Goal: Information Seeking & Learning: Learn about a topic

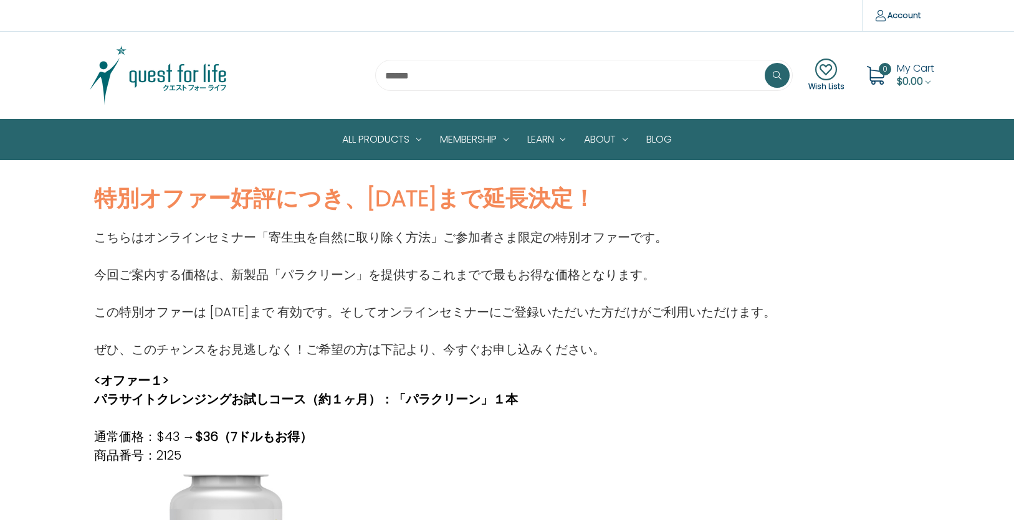
click at [126, 80] on img at bounding box center [158, 75] width 156 height 62
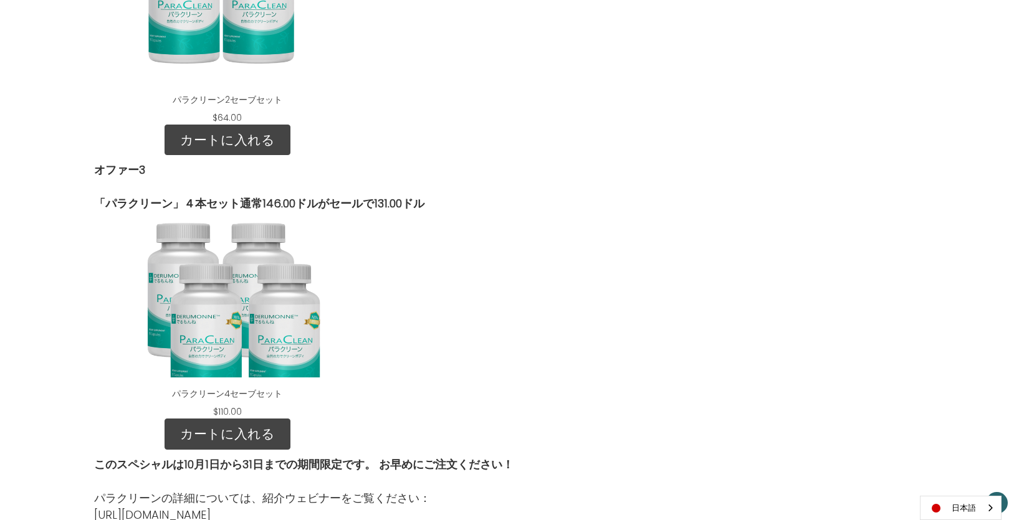
scroll to position [1714, 0]
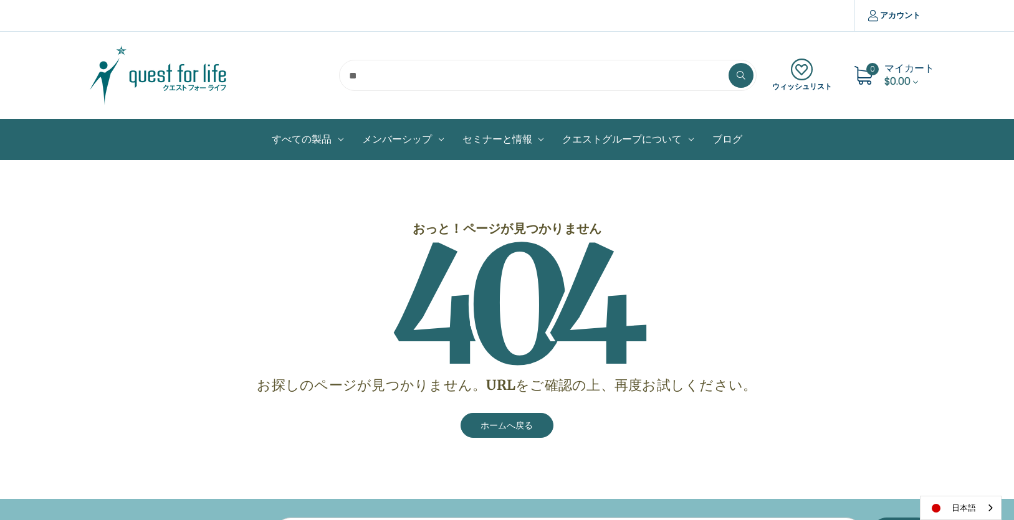
click at [189, 68] on img at bounding box center [158, 75] width 156 height 62
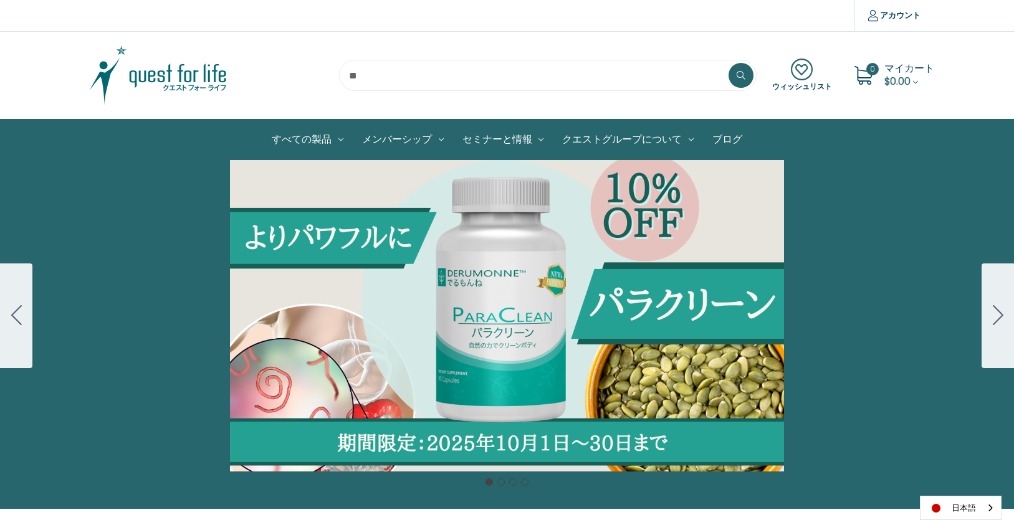
click at [413, 309] on div "Carousel Title Add a description for your carousel slide. You can use this to p…" at bounding box center [507, 315] width 1014 height 311
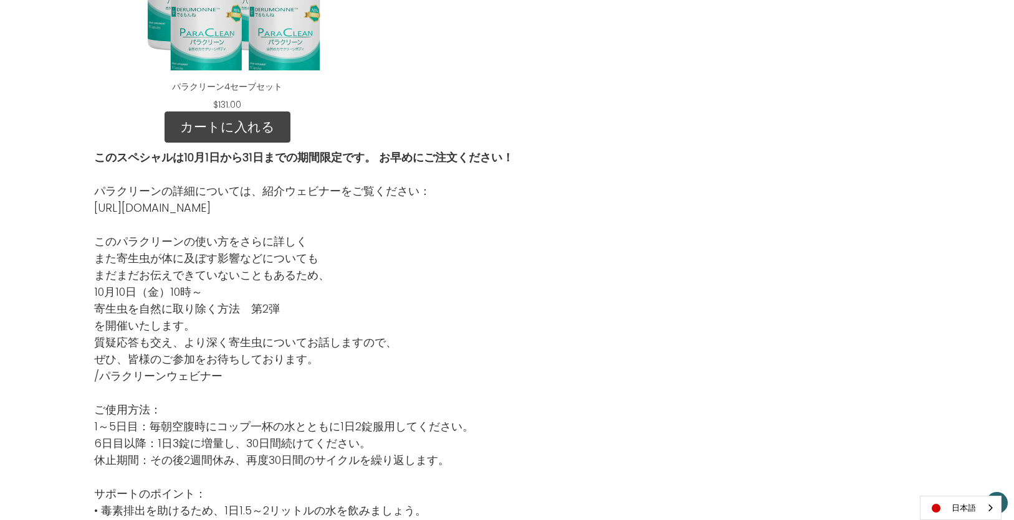
scroll to position [2243, 0]
click at [211, 207] on link "https://rumble.com/v6z6mrq-421893062.html" at bounding box center [152, 209] width 116 height 16
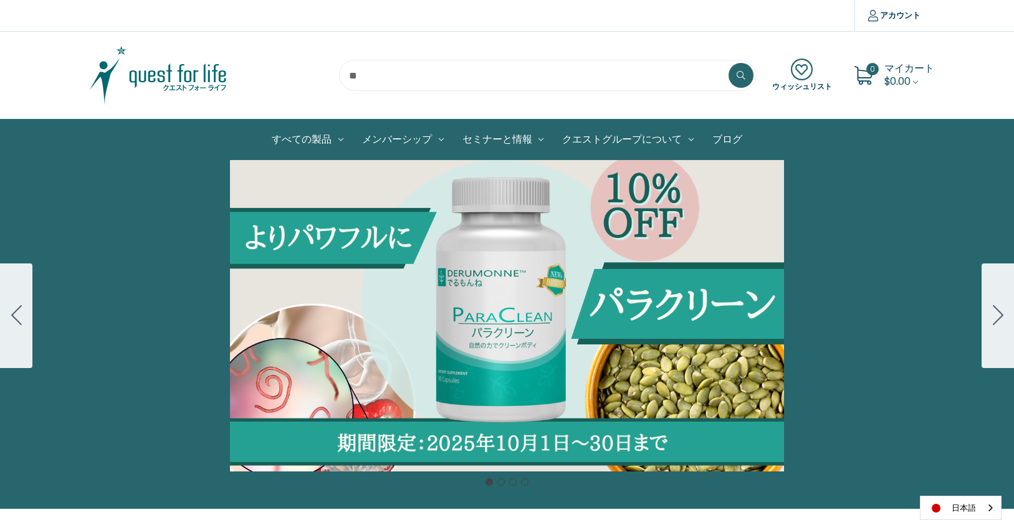
click at [989, 308] on button "Go to slide 2" at bounding box center [997, 316] width 32 height 105
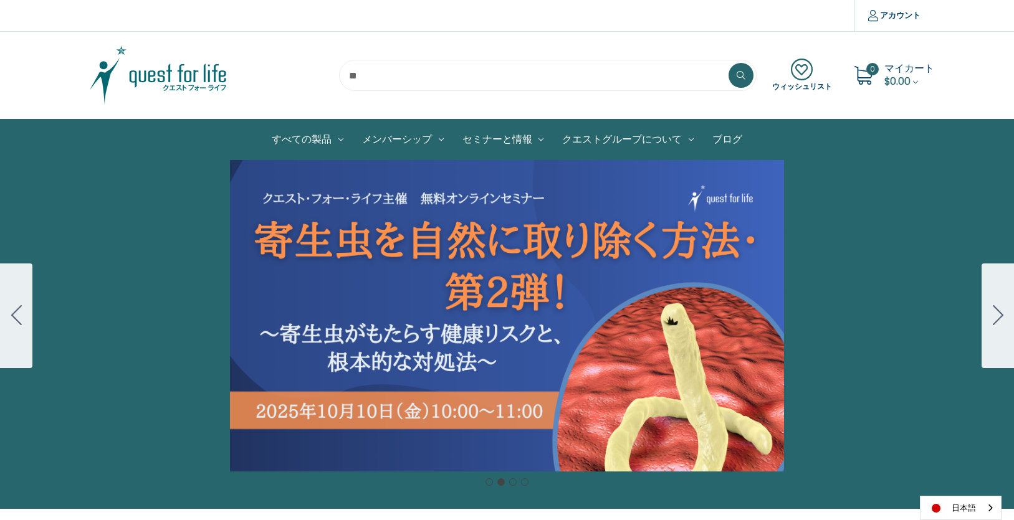
click at [989, 308] on button "Go to slide 3" at bounding box center [997, 316] width 32 height 105
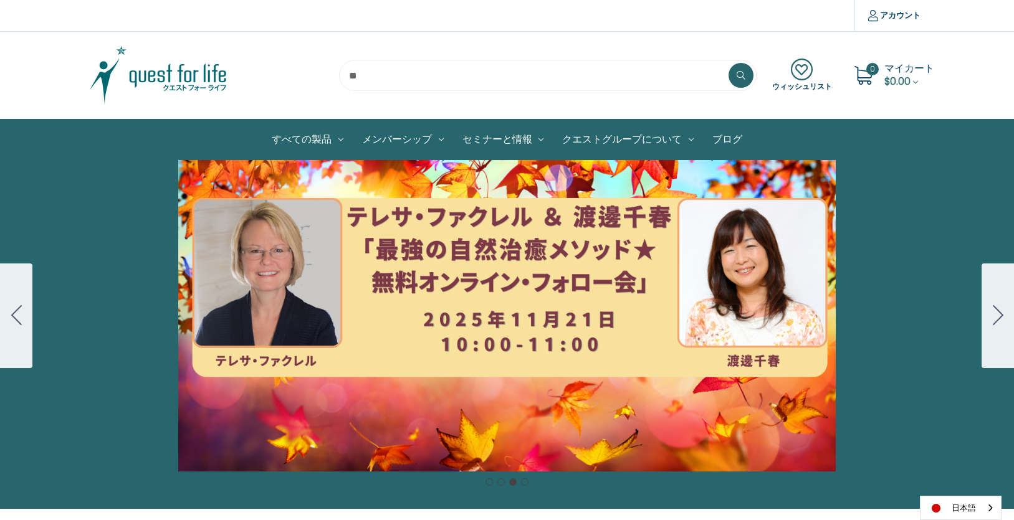
click at [989, 308] on button "Go to slide 4" at bounding box center [997, 316] width 32 height 105
